Goal: Navigation & Orientation: Find specific page/section

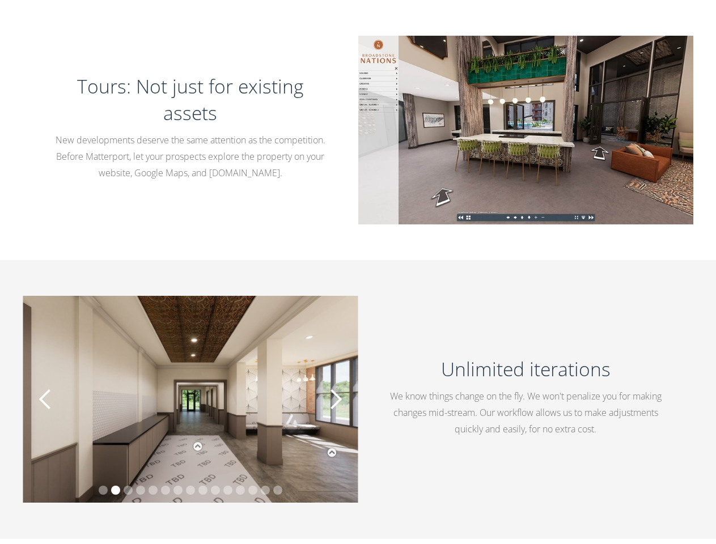
click at [448, 16] on div "Services" at bounding box center [432, 16] width 36 height 10
click at [364, 16] on div "Solutions" at bounding box center [359, 16] width 44 height 10
click at [437, 16] on div "Services" at bounding box center [432, 16] width 36 height 10
click at [190, 401] on img "2 of 15" at bounding box center [190, 399] width 335 height 207
click at [45, 401] on div "previous slide" at bounding box center [45, 399] width 23 height 23
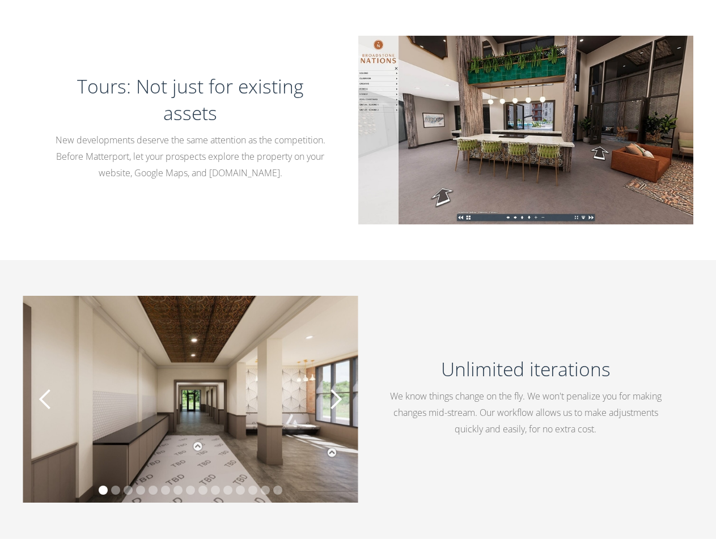
click at [335, 401] on div "next slide" at bounding box center [335, 399] width 23 height 23
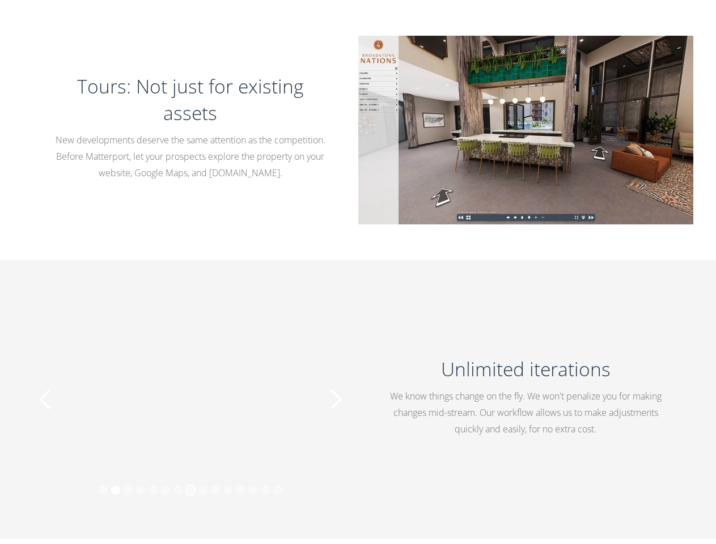
click at [190, 493] on div "Show slide 8 of 15" at bounding box center [190, 490] width 9 height 9
click at [103, 492] on div "Show slide 1 of 15" at bounding box center [103, 490] width 9 height 9
click at [116, 492] on div "Show slide 2 of 15" at bounding box center [115, 490] width 9 height 9
click at [128, 492] on div "Show slide 3 of 15" at bounding box center [128, 490] width 9 height 9
